Goal: Information Seeking & Learning: Learn about a topic

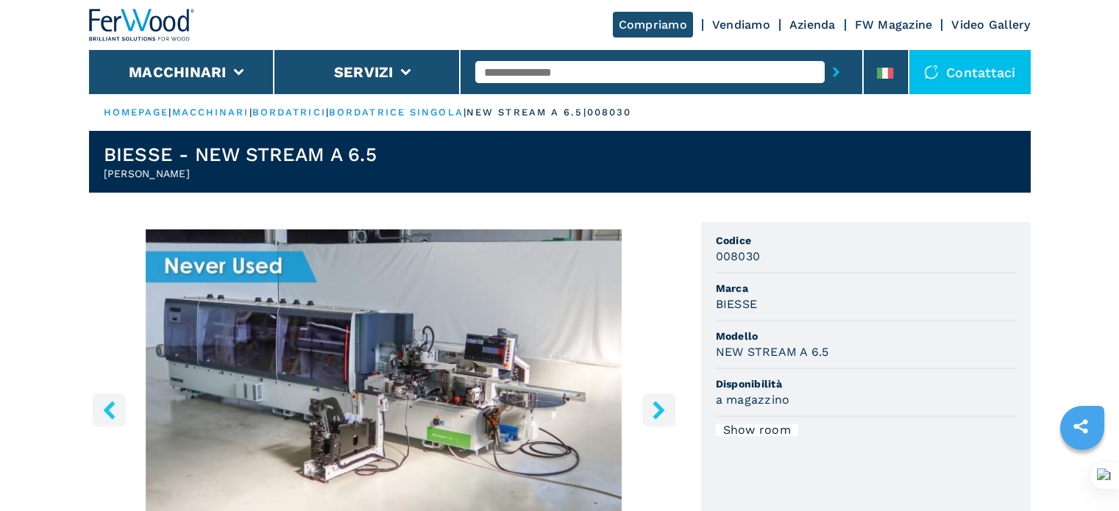
click at [564, 70] on input "text" at bounding box center [650, 72] width 350 height 22
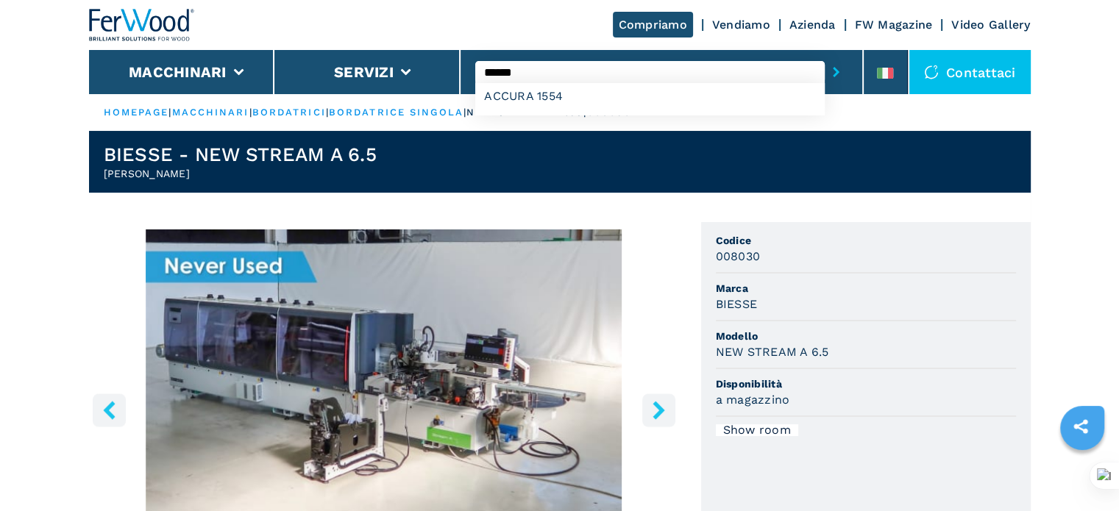
type input "******"
click at [825, 55] on button "submit-button" at bounding box center [836, 72] width 23 height 34
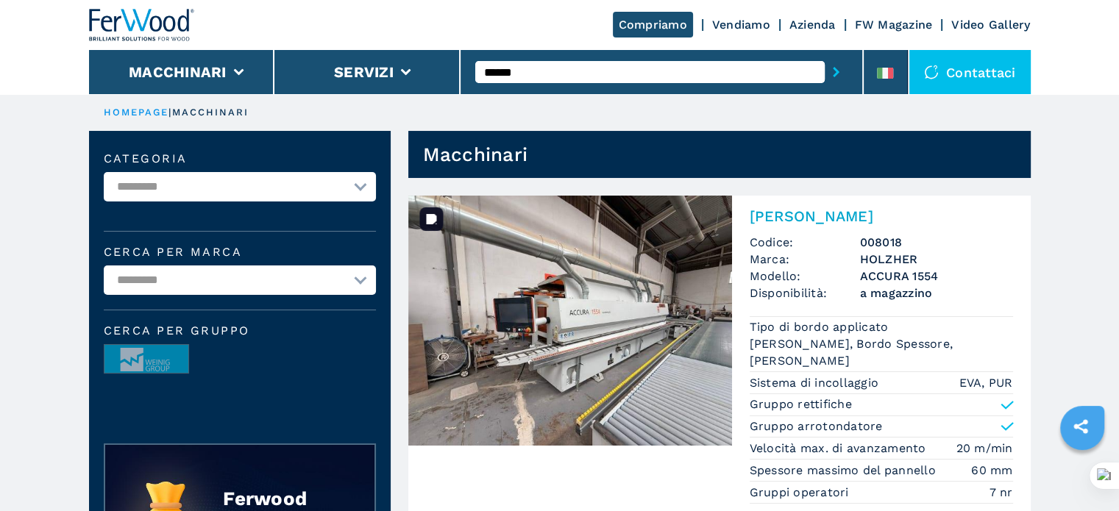
click at [603, 319] on img at bounding box center [570, 321] width 324 height 250
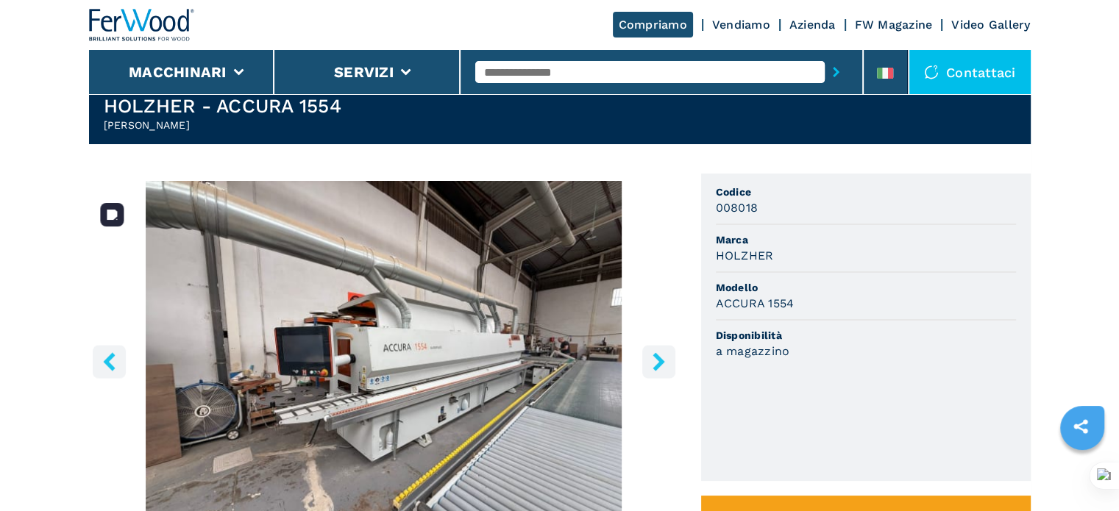
scroll to position [74, 0]
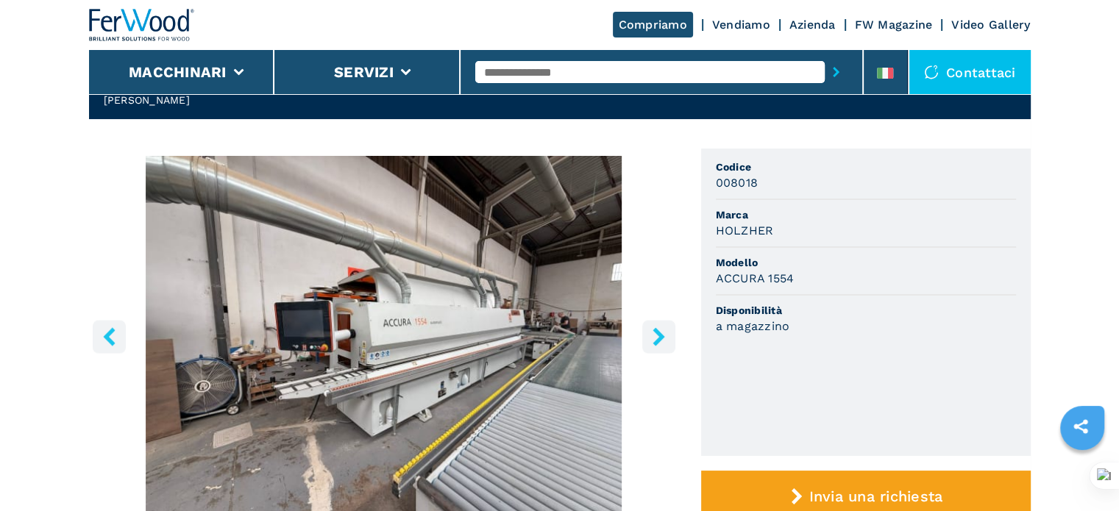
click at [657, 333] on icon "right-button" at bounding box center [659, 336] width 12 height 18
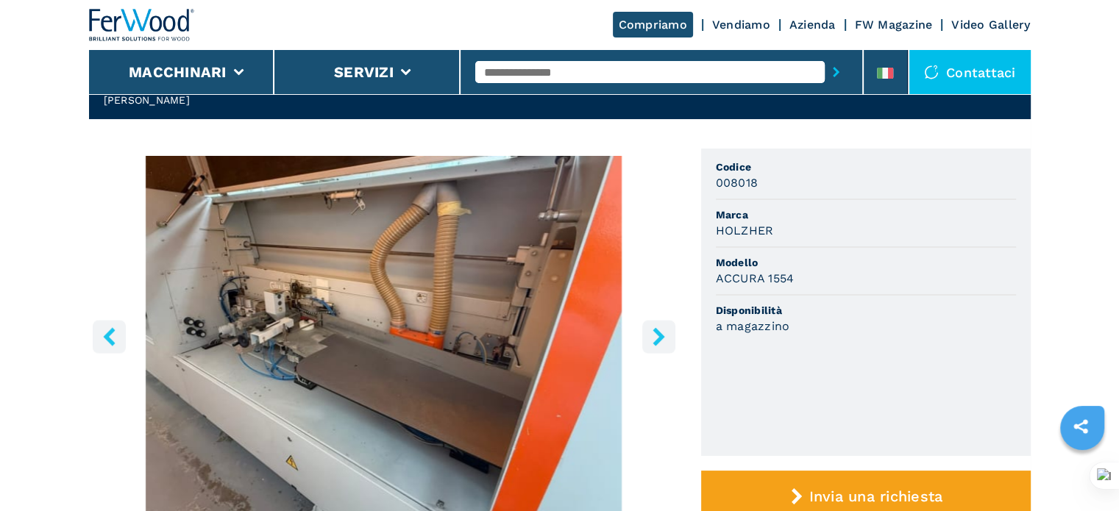
click at [659, 333] on icon "right-button" at bounding box center [659, 336] width 12 height 18
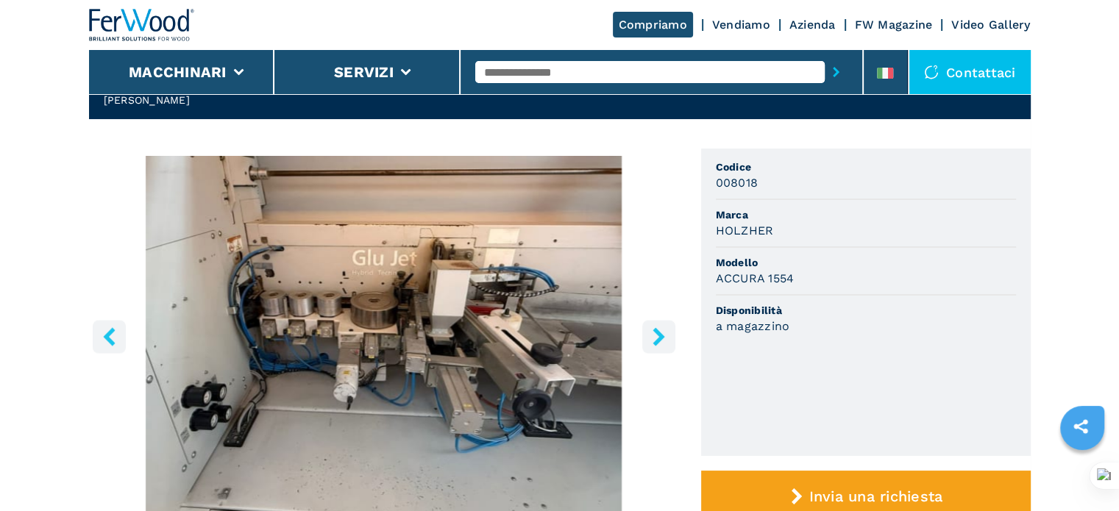
click at [659, 333] on icon "right-button" at bounding box center [659, 336] width 12 height 18
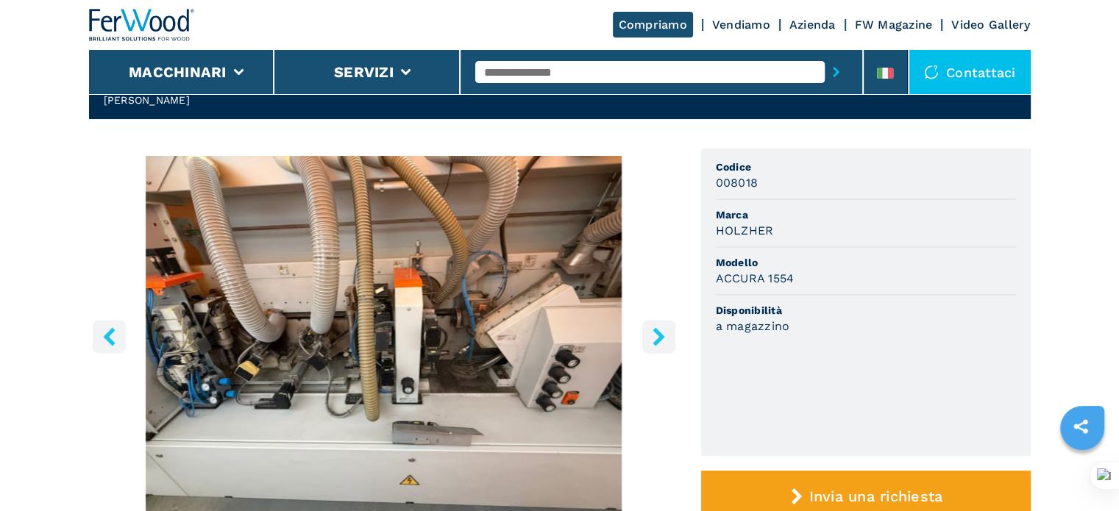
click at [659, 333] on icon "right-button" at bounding box center [659, 336] width 12 height 18
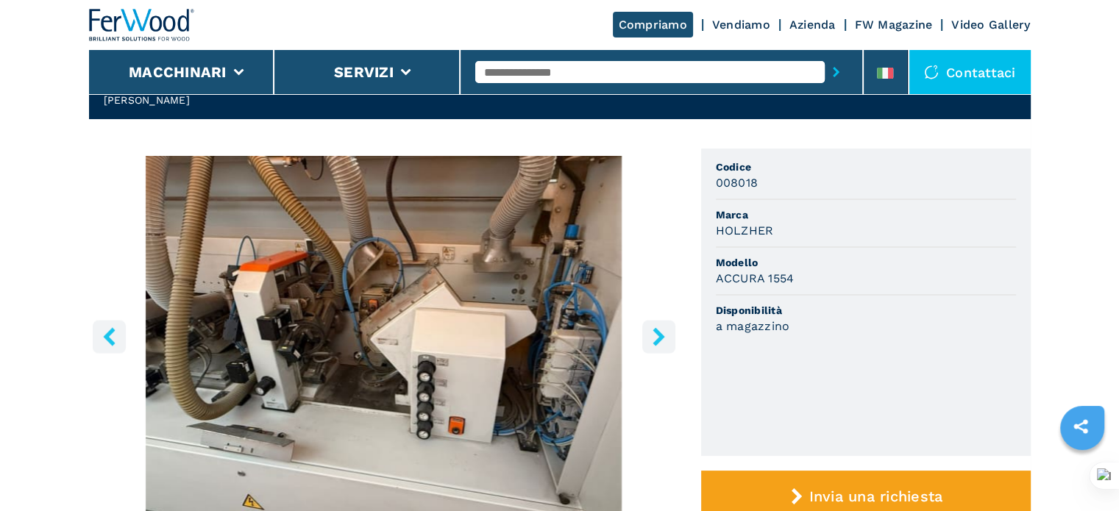
click at [659, 333] on icon "right-button" at bounding box center [659, 336] width 12 height 18
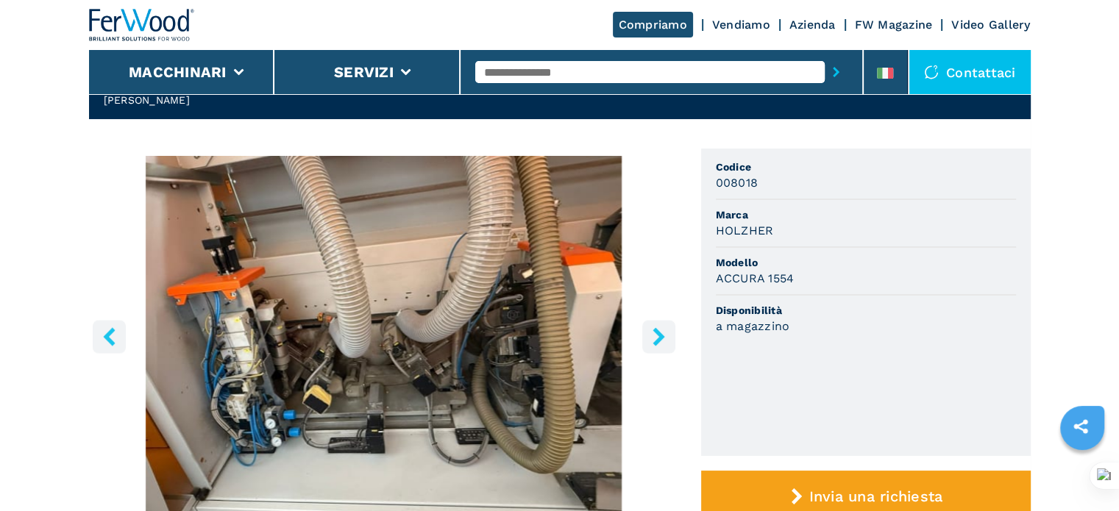
click at [659, 333] on icon "right-button" at bounding box center [659, 336] width 12 height 18
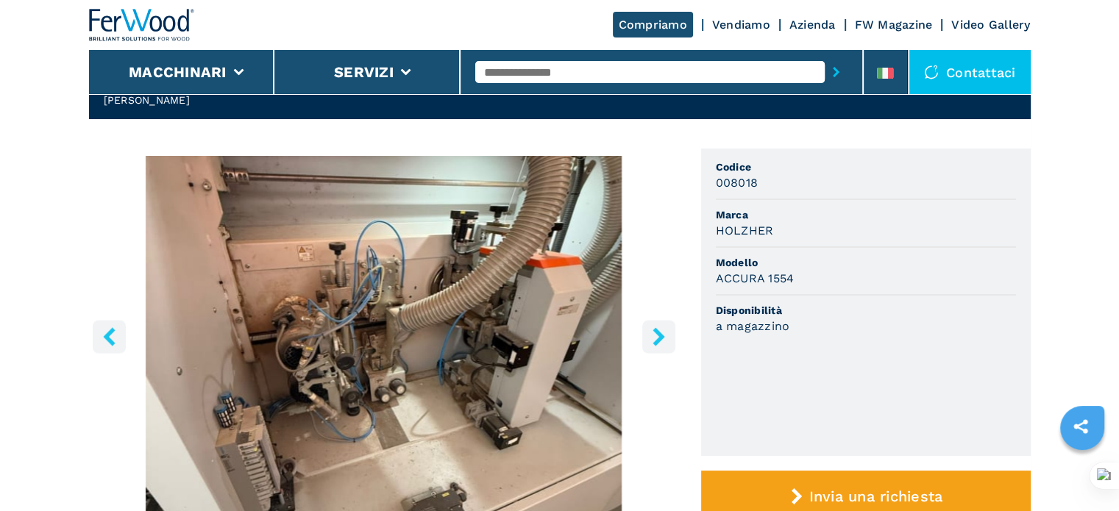
click at [659, 333] on icon "right-button" at bounding box center [659, 336] width 12 height 18
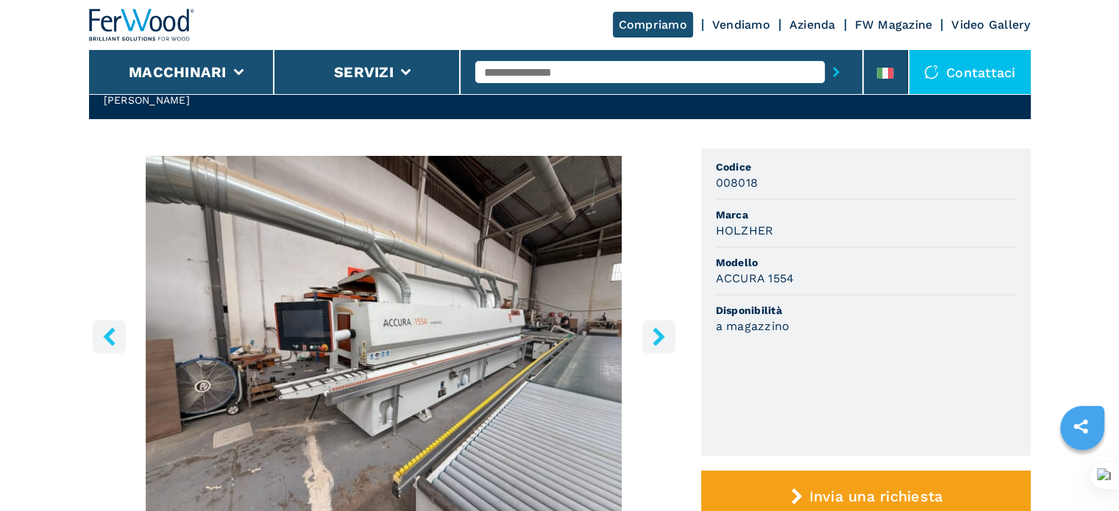
click at [659, 333] on icon "right-button" at bounding box center [659, 336] width 12 height 18
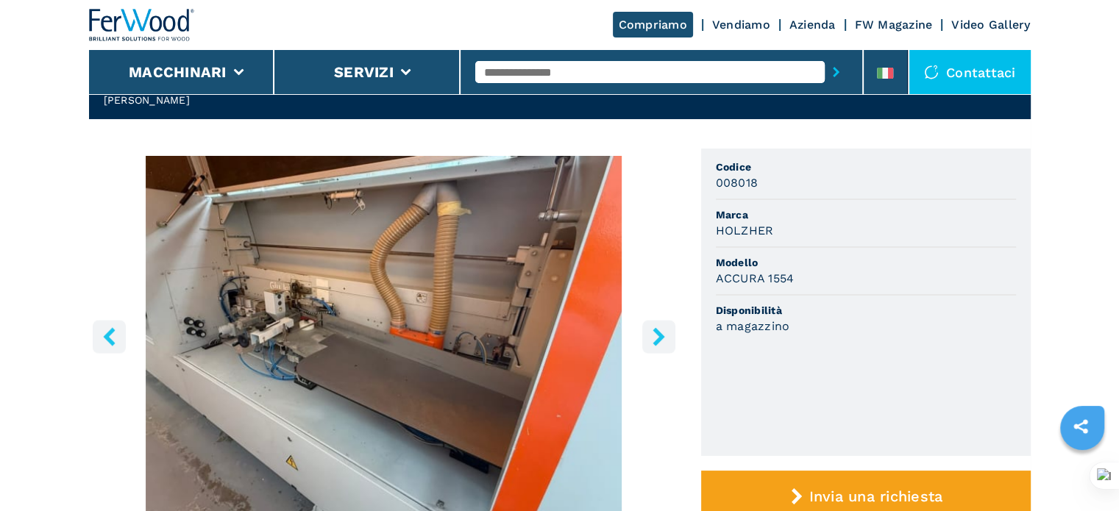
click at [659, 333] on icon "right-button" at bounding box center [659, 336] width 12 height 18
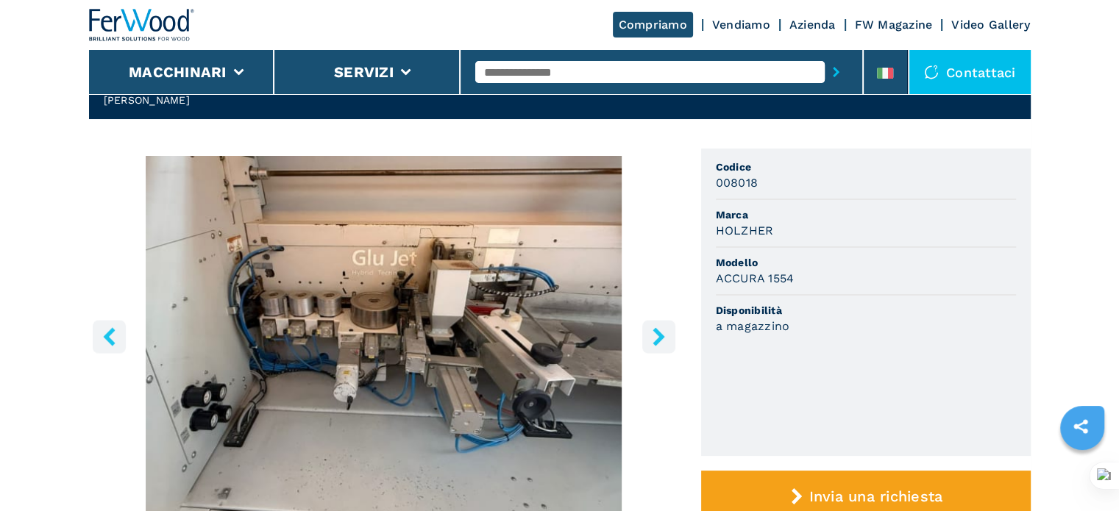
click at [500, 72] on input "text" at bounding box center [650, 72] width 350 height 22
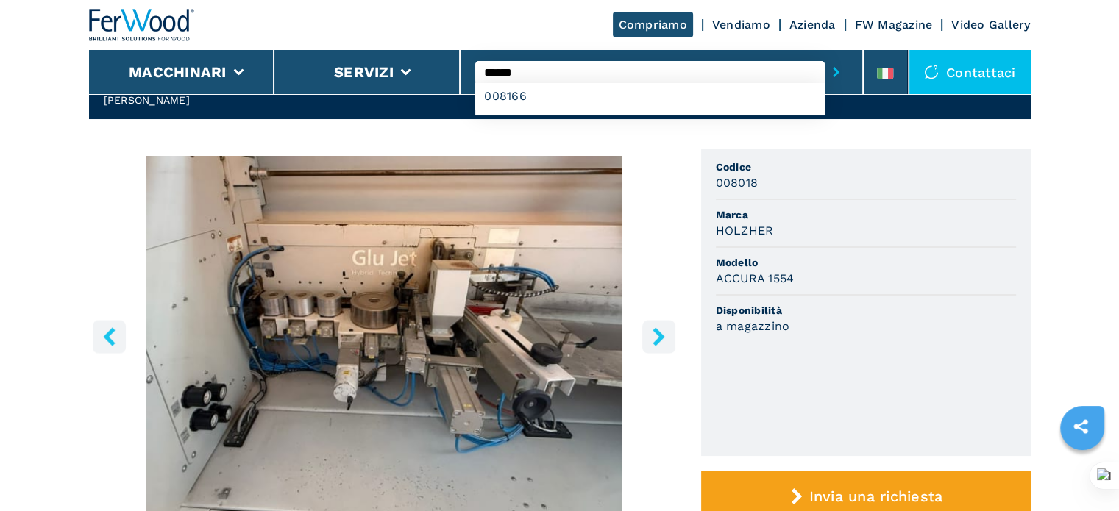
type input "******"
click at [825, 55] on button "submit-button" at bounding box center [836, 72] width 23 height 34
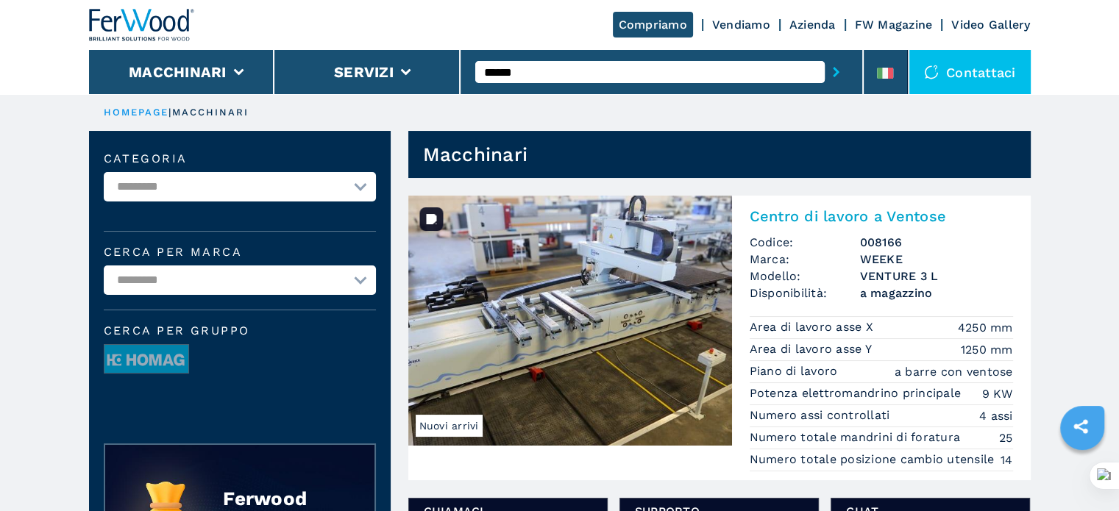
click at [659, 285] on img at bounding box center [570, 321] width 324 height 250
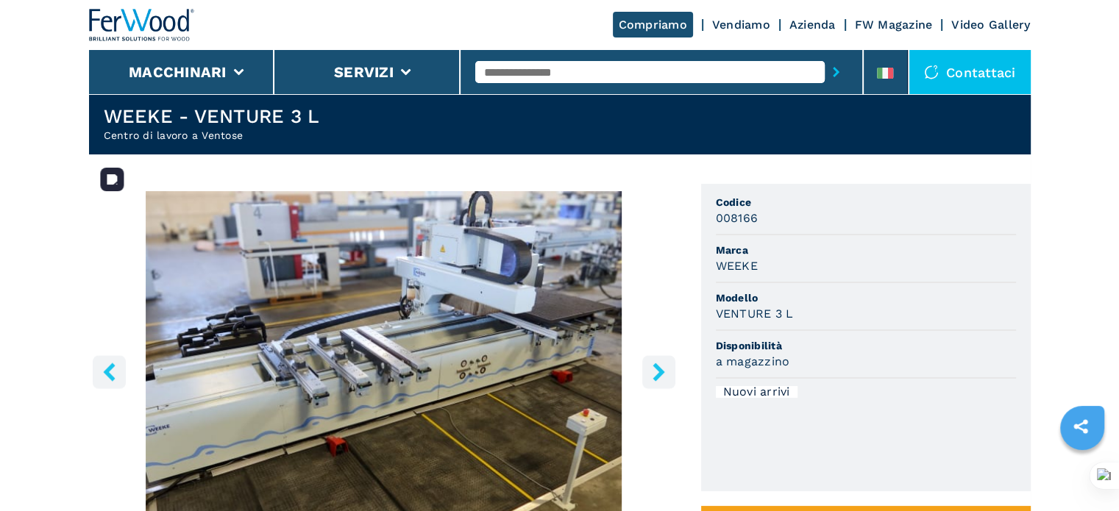
scroll to position [74, 0]
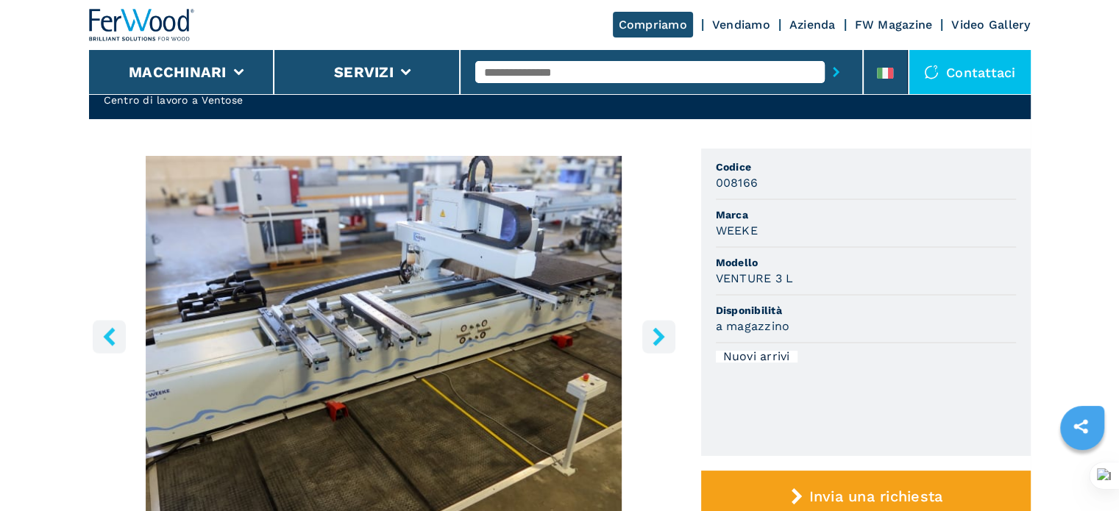
click at [665, 338] on icon "right-button" at bounding box center [659, 336] width 18 height 18
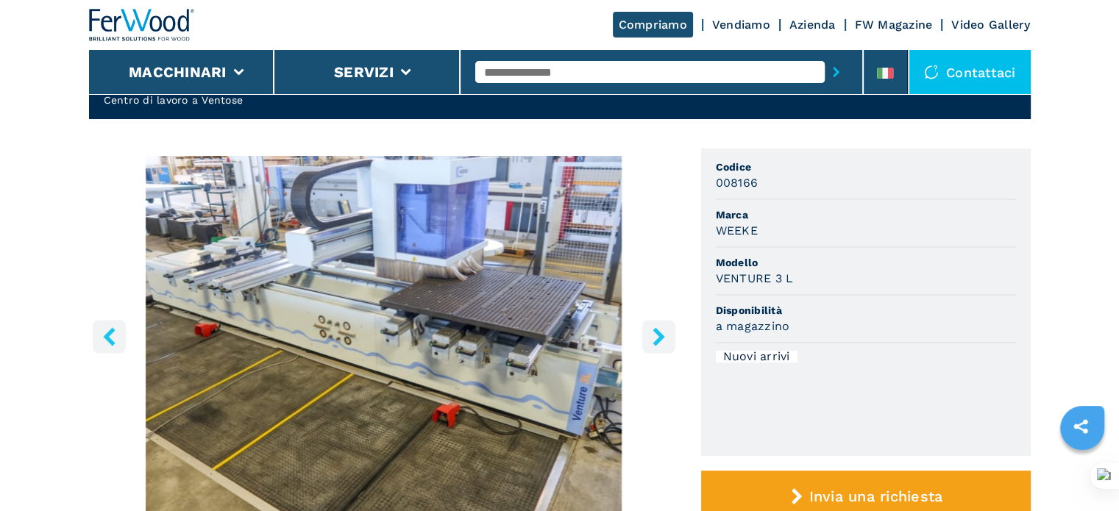
click at [500, 68] on input "text" at bounding box center [650, 72] width 350 height 22
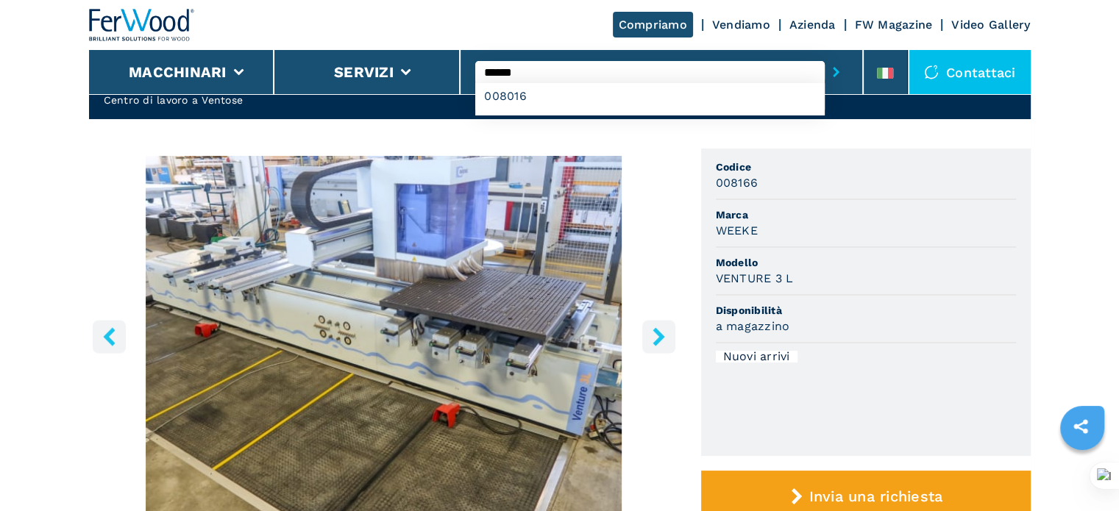
type input "******"
click at [825, 55] on button "submit-button" at bounding box center [836, 72] width 23 height 34
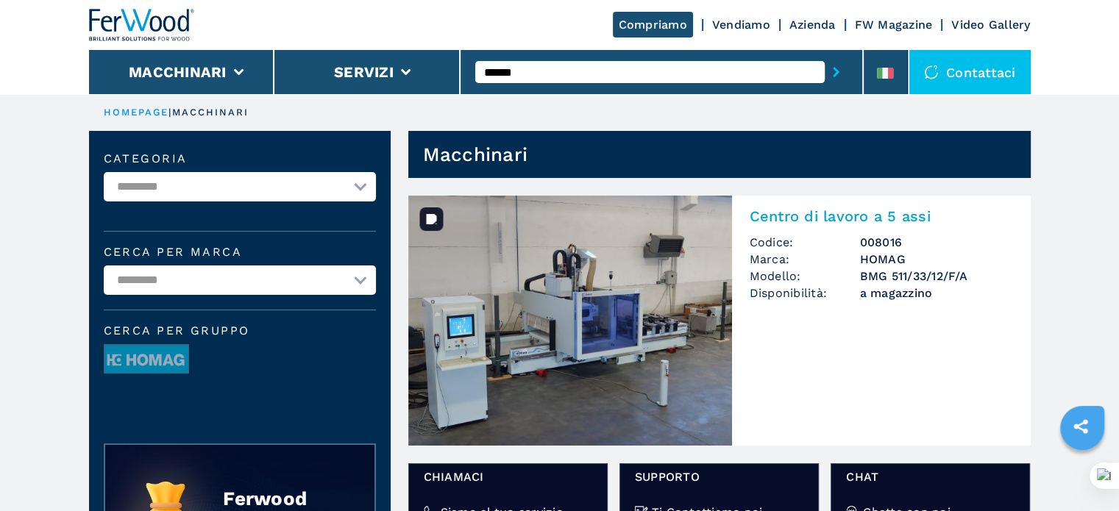
click at [607, 347] on img at bounding box center [570, 321] width 324 height 250
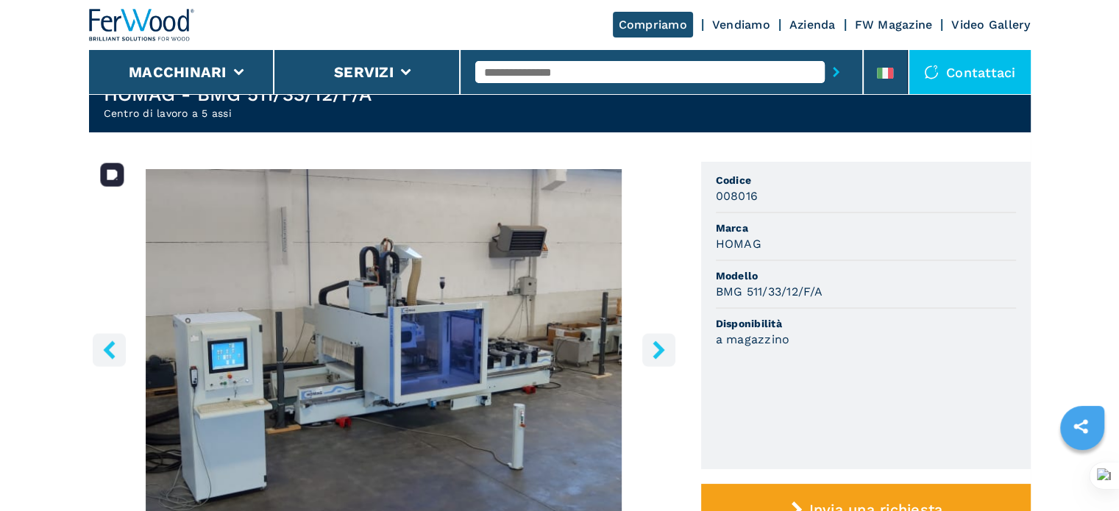
scroll to position [147, 0]
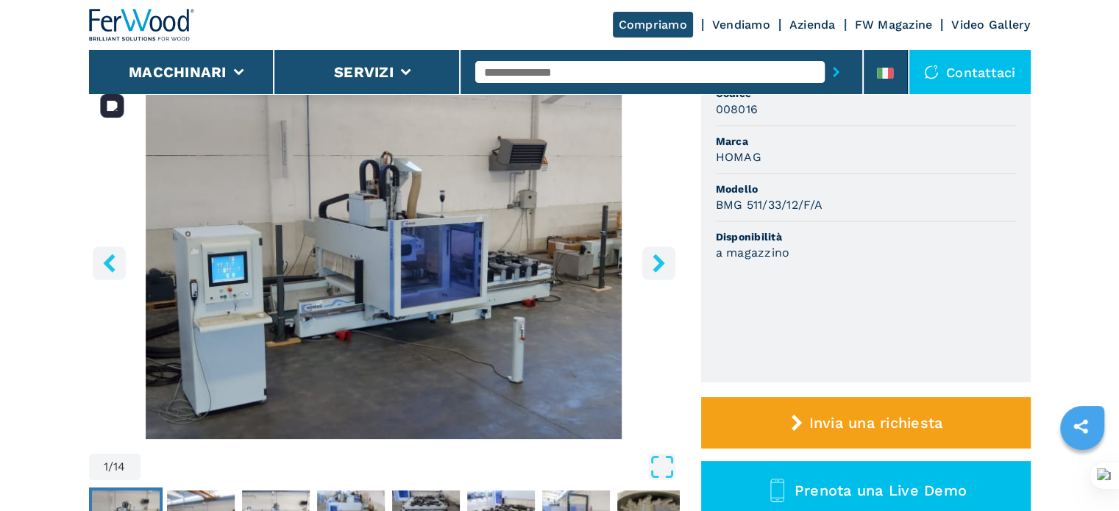
click at [656, 252] on button "right-button" at bounding box center [658, 263] width 33 height 33
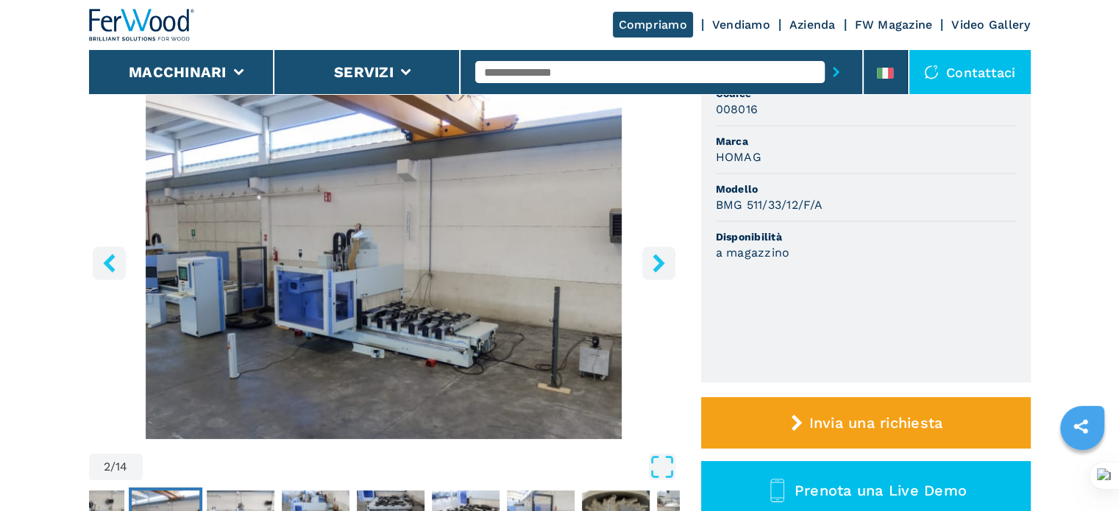
click at [656, 252] on button "right-button" at bounding box center [658, 263] width 33 height 33
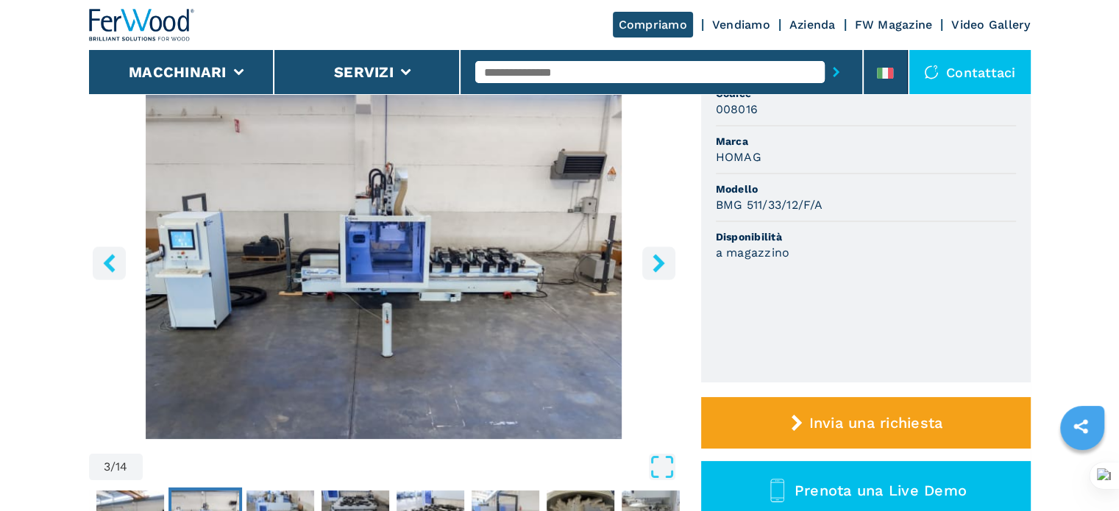
click at [656, 252] on button "right-button" at bounding box center [658, 263] width 33 height 33
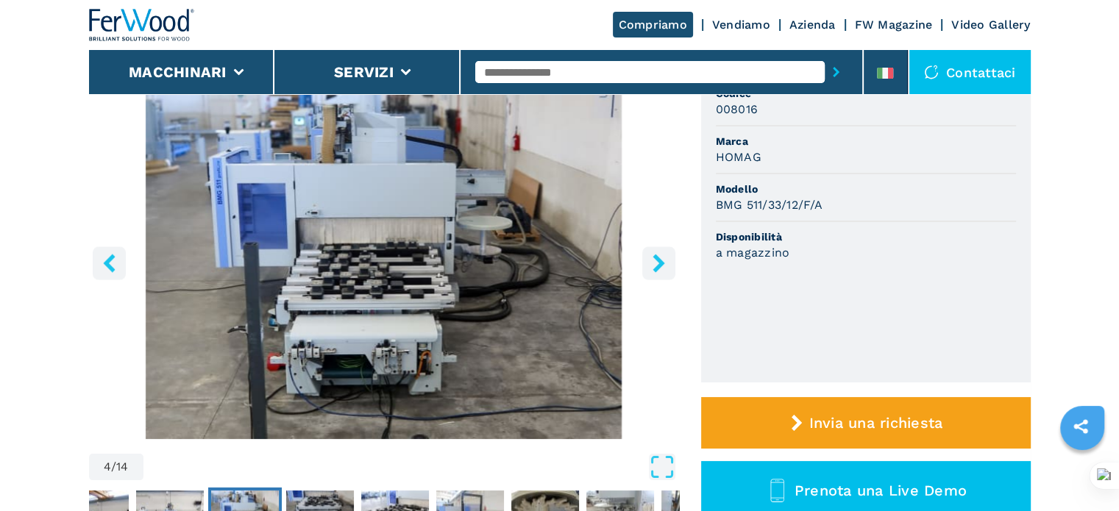
click at [656, 252] on button "right-button" at bounding box center [658, 263] width 33 height 33
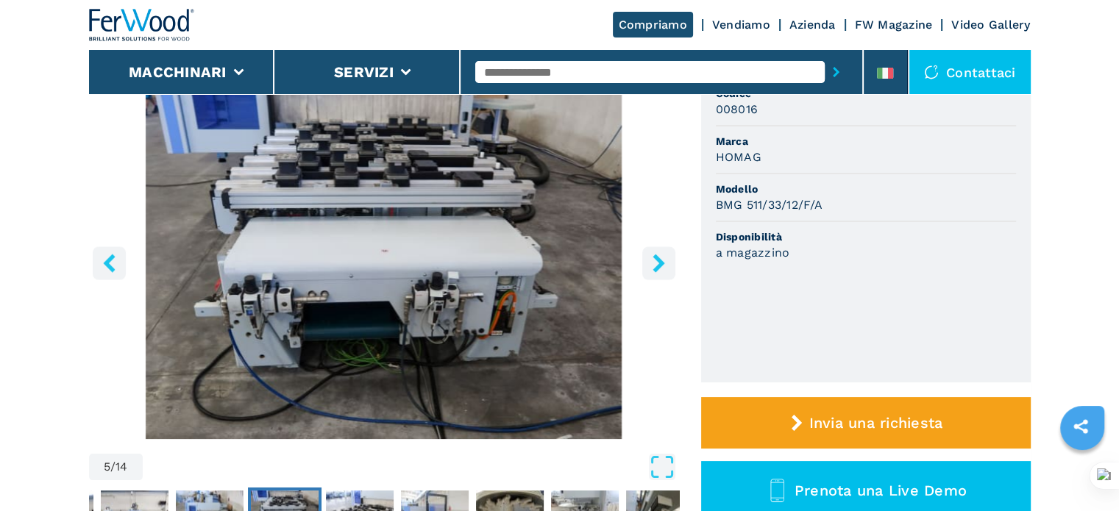
click at [656, 252] on button "right-button" at bounding box center [658, 263] width 33 height 33
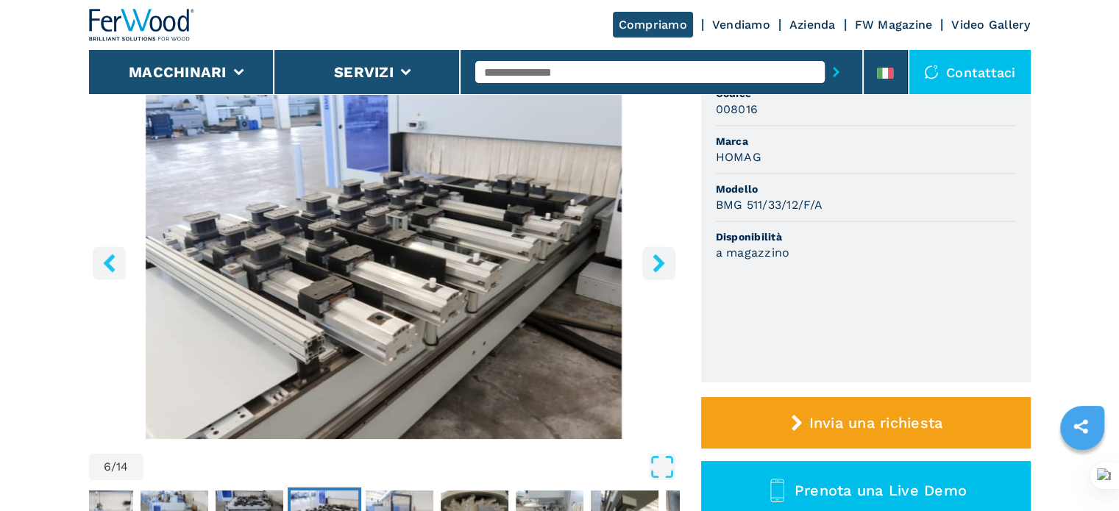
click at [656, 252] on button "right-button" at bounding box center [658, 263] width 33 height 33
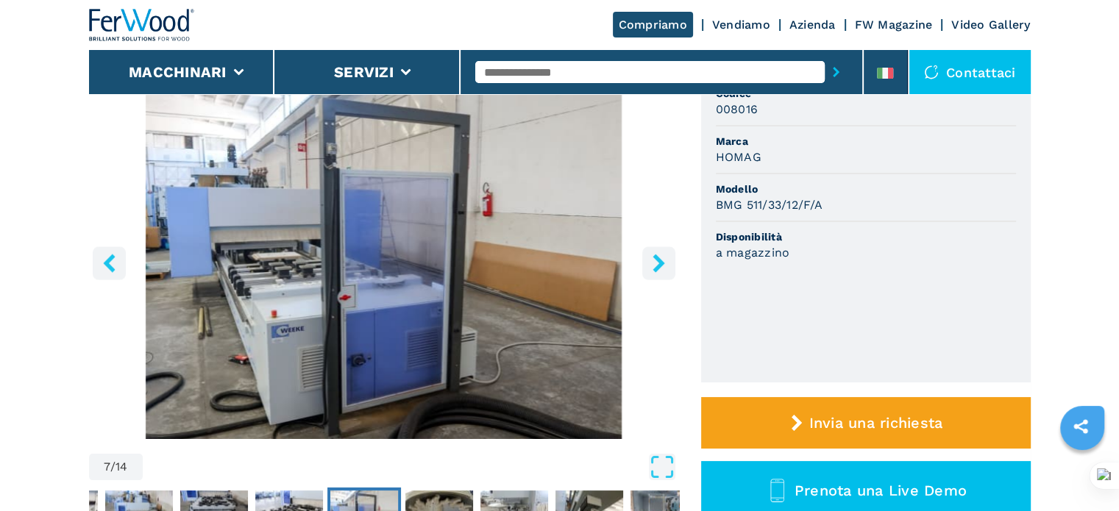
click at [656, 252] on button "right-button" at bounding box center [658, 263] width 33 height 33
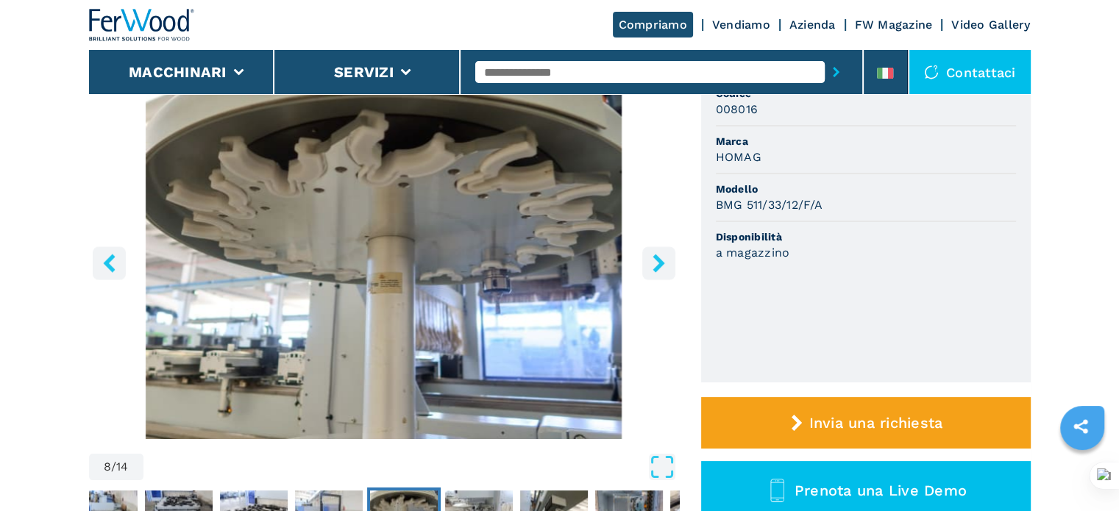
click at [656, 252] on button "right-button" at bounding box center [658, 263] width 33 height 33
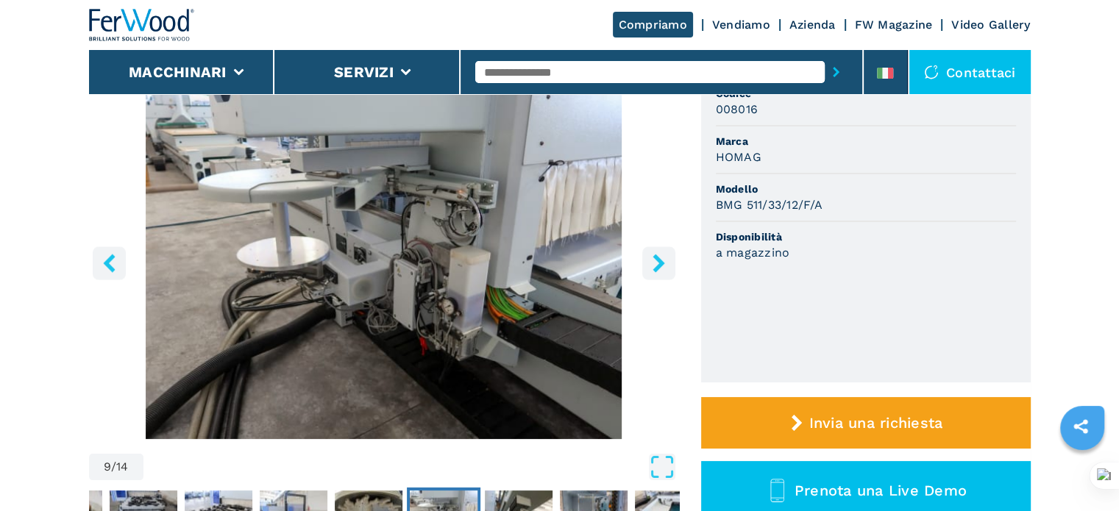
click at [656, 252] on button "right-button" at bounding box center [658, 263] width 33 height 33
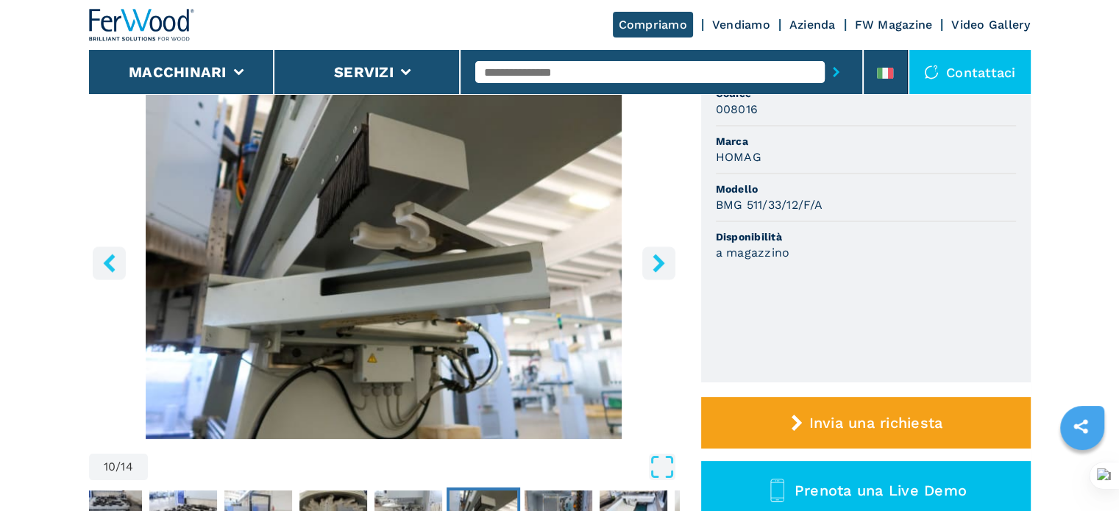
click at [656, 252] on button "right-button" at bounding box center [658, 263] width 33 height 33
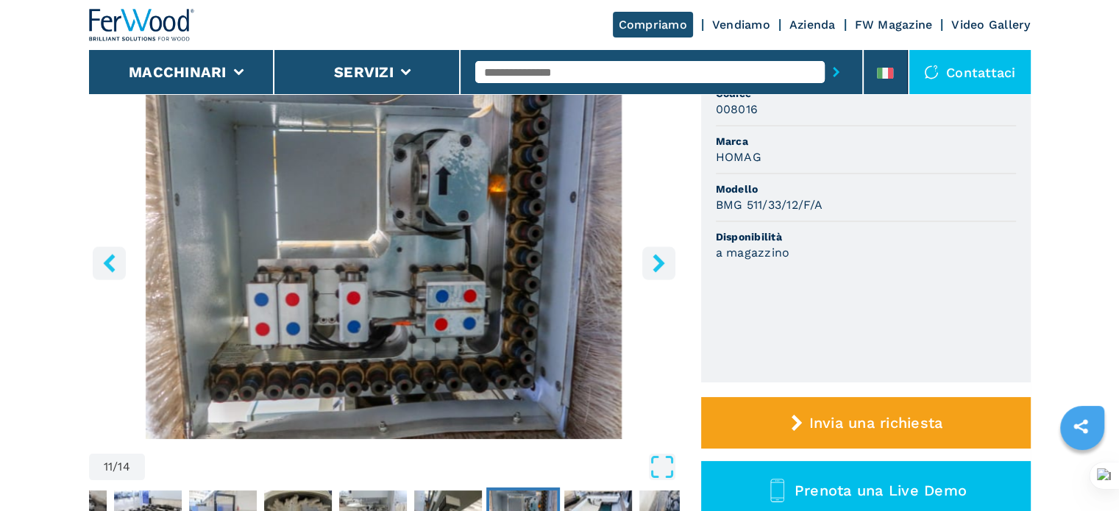
click at [656, 259] on icon "right-button" at bounding box center [659, 263] width 12 height 18
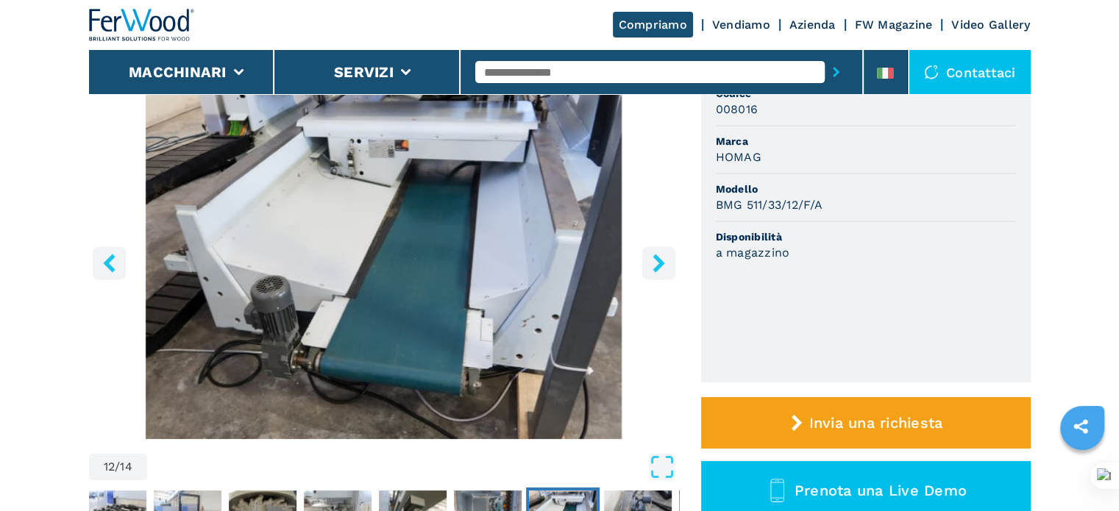
click at [656, 259] on icon "right-button" at bounding box center [659, 263] width 12 height 18
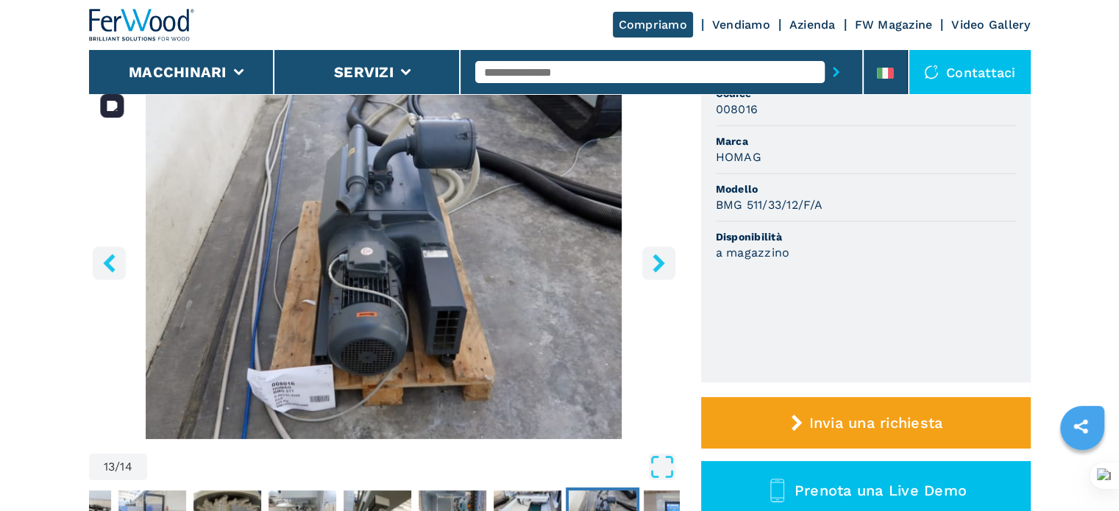
click at [673, 265] on button "right-button" at bounding box center [658, 263] width 33 height 33
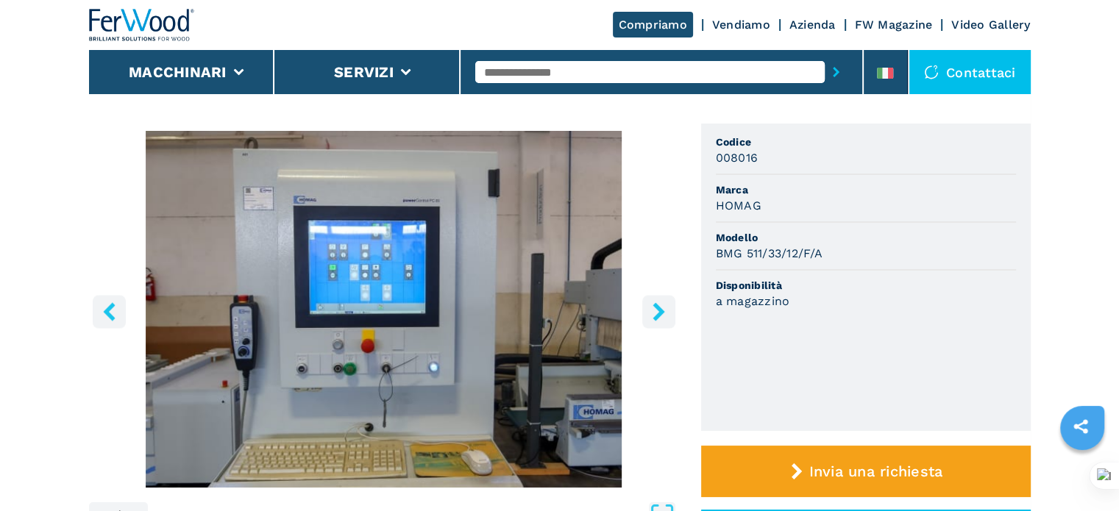
scroll to position [74, 0]
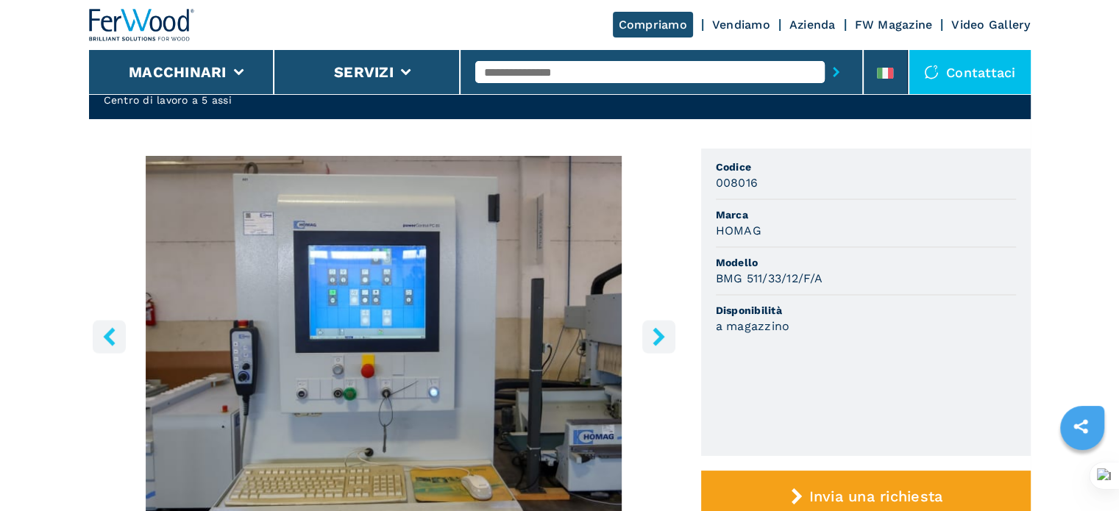
click at [665, 340] on icon "right-button" at bounding box center [659, 336] width 18 height 18
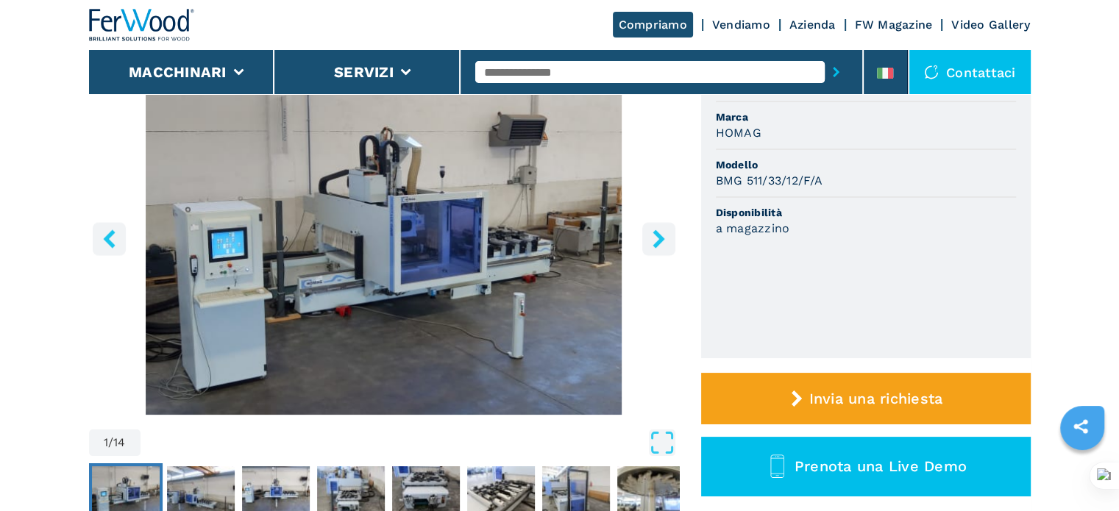
scroll to position [147, 0]
